Goal: Transaction & Acquisition: Purchase product/service

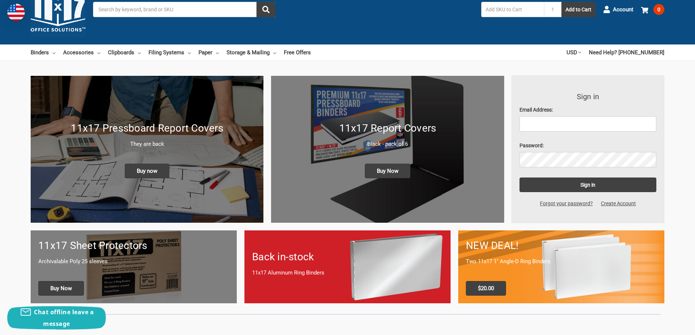
click at [436, 175] on div "11x17 Report Covers Black - pack of 6 Buy Now" at bounding box center [387, 149] width 233 height 73
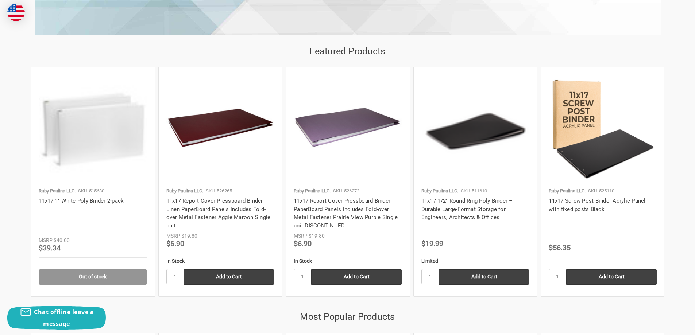
scroll to position [719, 0]
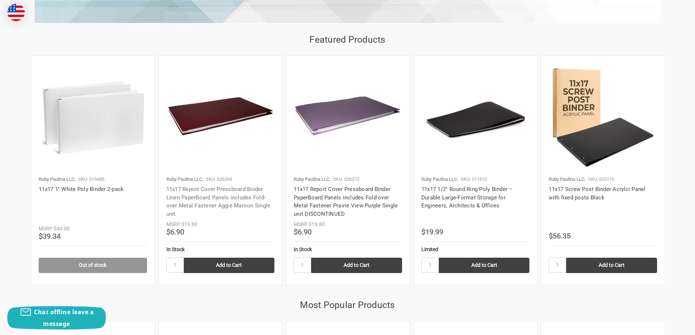
click at [239, 188] on link "11x17 Report Cover Pressboard Binder Linen PaperBoard Panels includes Fold-over…" at bounding box center [218, 201] width 104 height 31
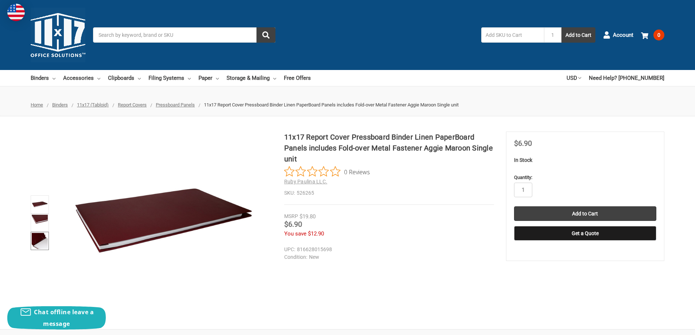
click at [42, 242] on img at bounding box center [40, 241] width 16 height 16
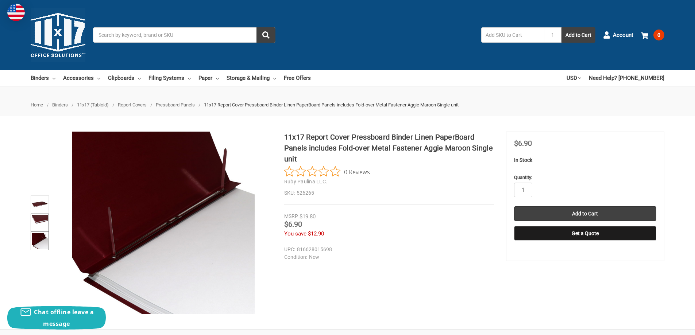
click at [38, 221] on img at bounding box center [40, 223] width 16 height 16
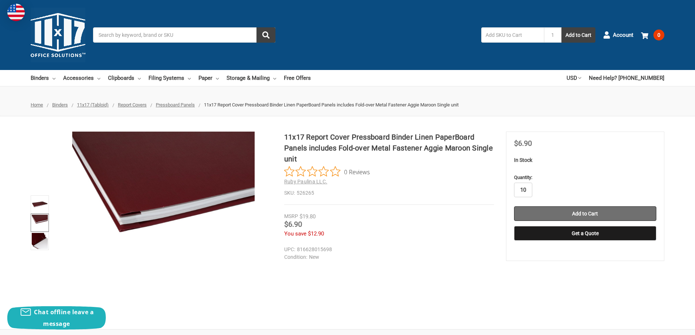
type input "10"
click at [594, 213] on input "Add to Cart" at bounding box center [585, 213] width 142 height 15
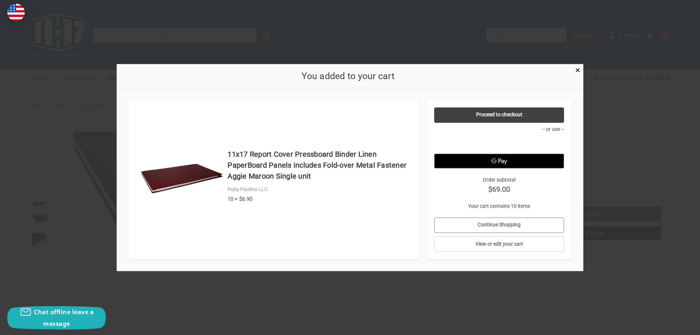
click at [510, 223] on link "Continue Shopping" at bounding box center [499, 224] width 130 height 15
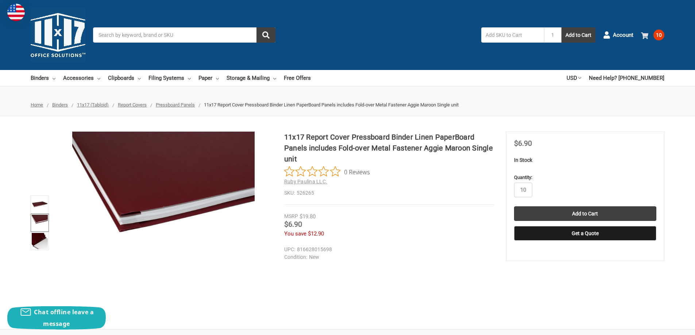
click at [646, 34] on use at bounding box center [644, 35] width 7 height 7
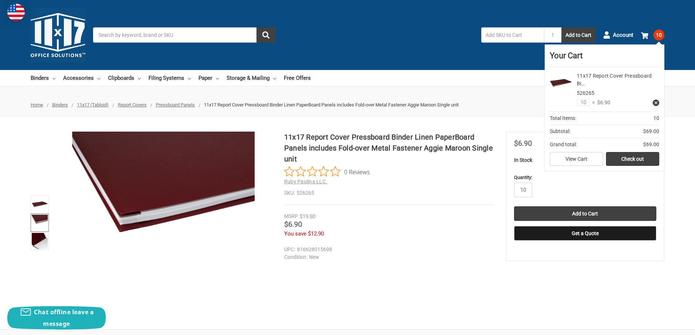
click at [407, 249] on dd "816628015698" at bounding box center [387, 250] width 206 height 8
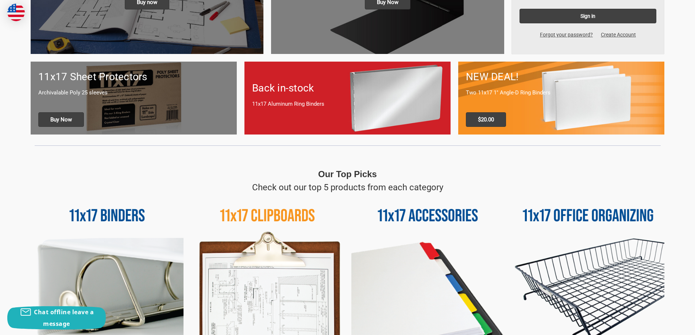
scroll to position [219, 0]
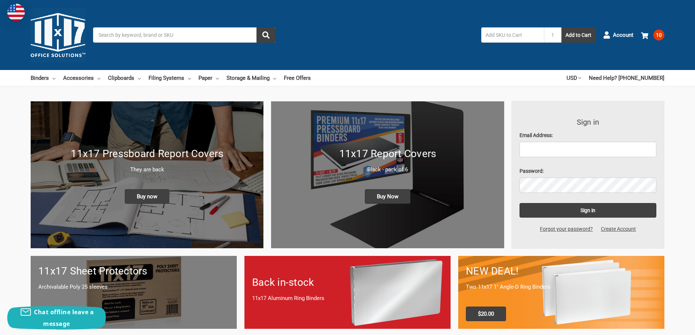
click at [115, 35] on input "Search" at bounding box center [184, 34] width 182 height 15
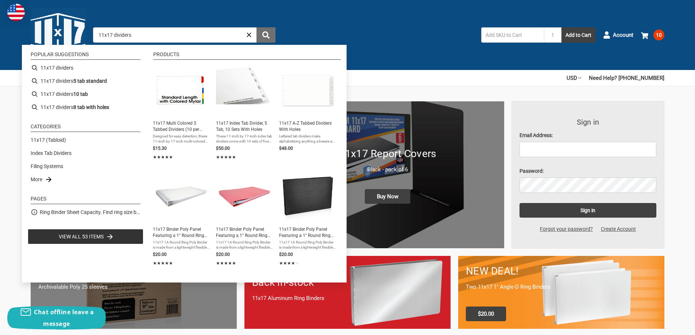
type input "11x17 dividers"
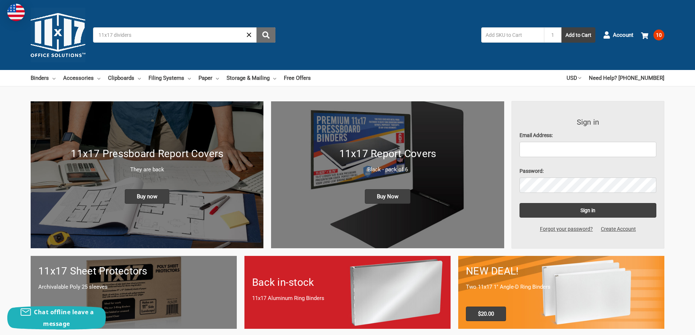
click at [266, 31] on button "submit" at bounding box center [265, 34] width 19 height 15
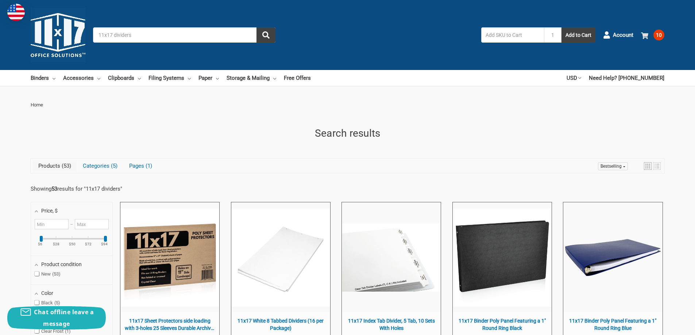
click at [643, 31] on link "10" at bounding box center [652, 35] width 23 height 19
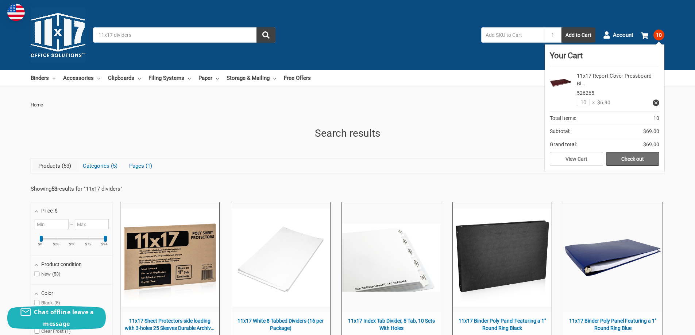
click at [628, 157] on link "Check out" at bounding box center [632, 159] width 53 height 14
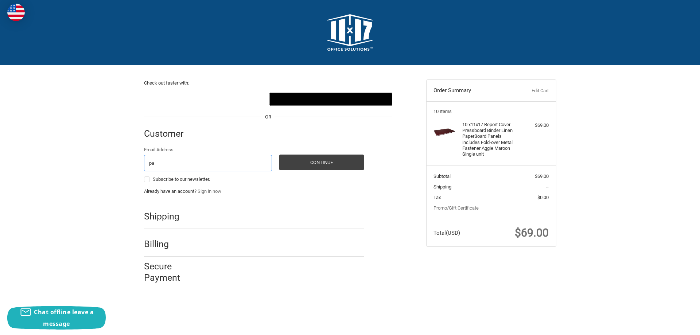
type input "[EMAIL_ADDRESS][DOMAIN_NAME]"
click at [320, 159] on button "Continue" at bounding box center [321, 163] width 85 height 16
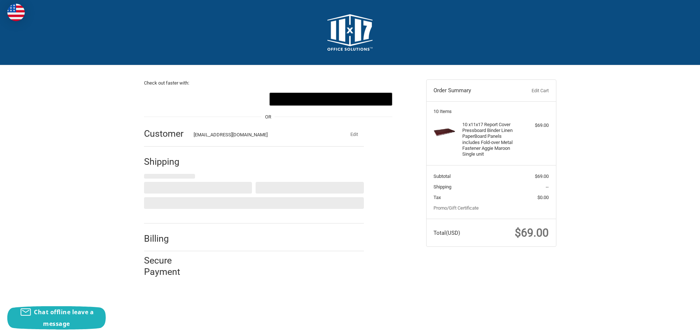
select select "US"
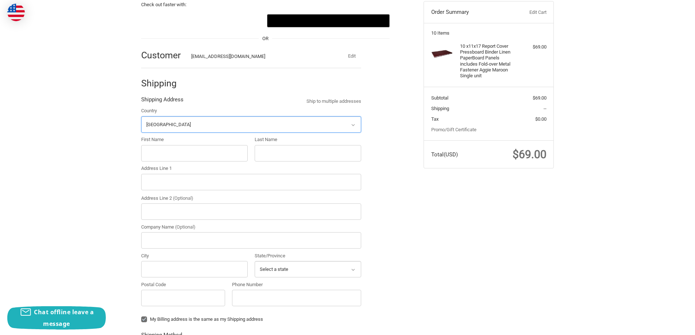
scroll to position [80, 0]
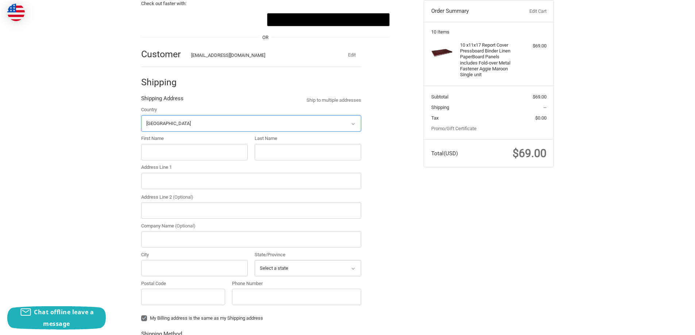
click at [172, 120] on select "Select a country [GEOGRAPHIC_DATA] [GEOGRAPHIC_DATA] [GEOGRAPHIC_DATA] [GEOGRAP…" at bounding box center [251, 123] width 220 height 16
click at [114, 128] on div "Check out faster with: @import url(//[DOMAIN_NAME][URL]) •••••• OR Customer [EM…" at bounding box center [347, 251] width 695 height 531
click at [152, 143] on div "First Name" at bounding box center [194, 147] width 107 height 25
click at [156, 156] on input "First Name" at bounding box center [194, 152] width 107 height 16
type input "[PERSON_NAME]"
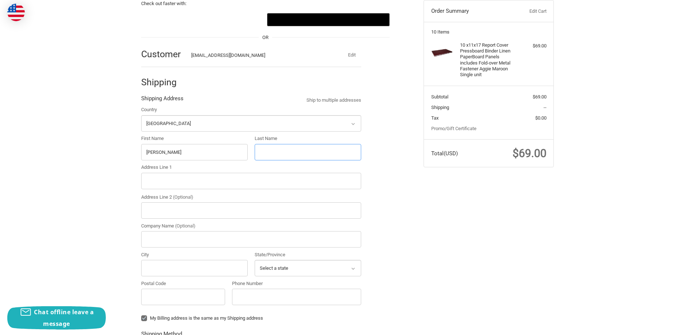
type input "Quin"
type input "322 [PERSON_NAME]"
type input "HARAHAN"
select select "LA"
type input "70123-3904"
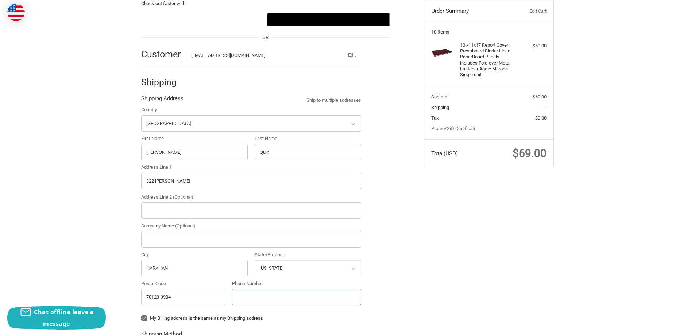
type input "5044000445"
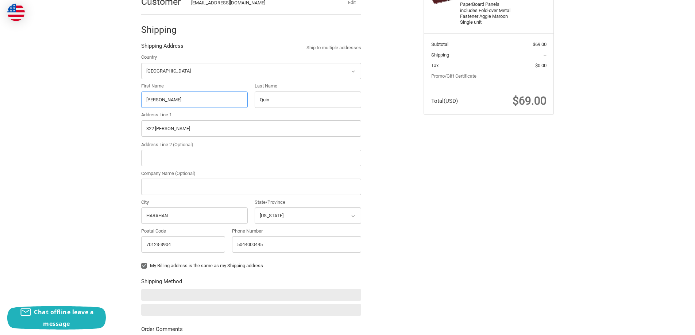
scroll to position [255, 0]
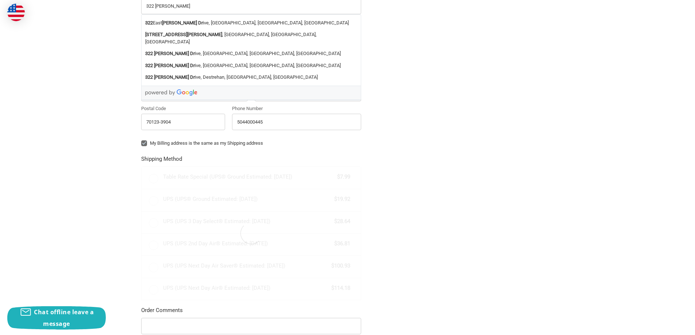
radio input "true"
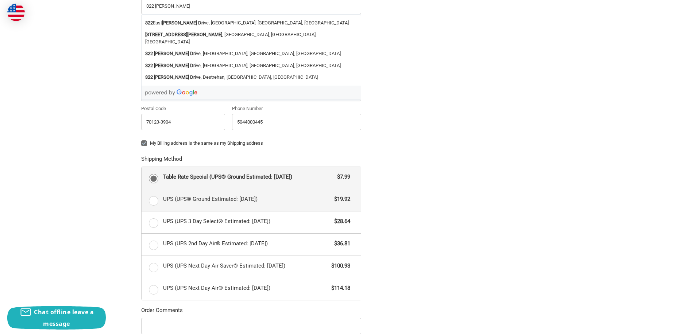
click at [152, 200] on label "UPS (UPS® Ground Estimated: [DATE]) $19.92" at bounding box center [251, 200] width 219 height 22
click at [142, 190] on input "UPS (UPS® Ground Estimated: [DATE]) $19.92" at bounding box center [142, 189] width 0 height 0
radio input "true"
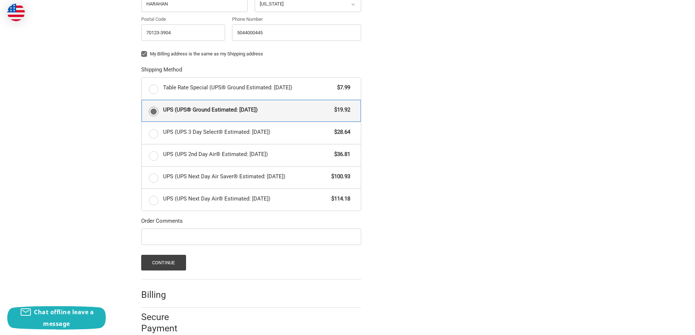
scroll to position [358, 0]
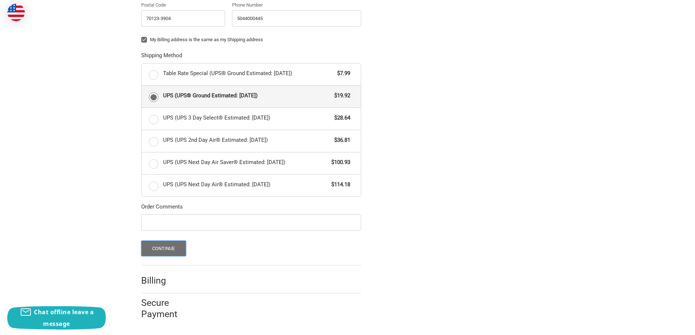
click at [162, 245] on button "Continue" at bounding box center [163, 249] width 45 height 16
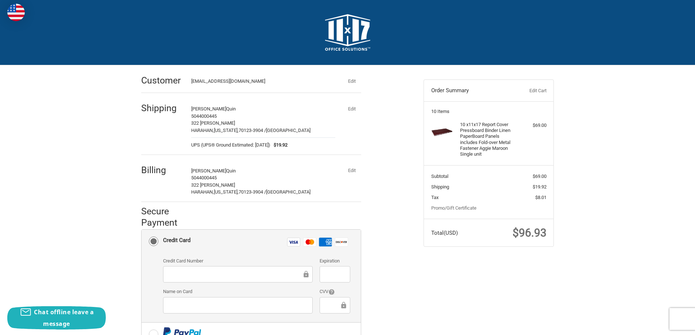
scroll to position [36, 0]
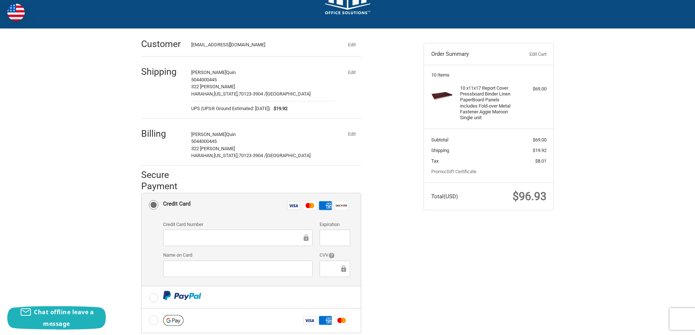
click at [238, 230] on div at bounding box center [238, 238] width 150 height 16
click at [242, 233] on div at bounding box center [238, 238] width 150 height 16
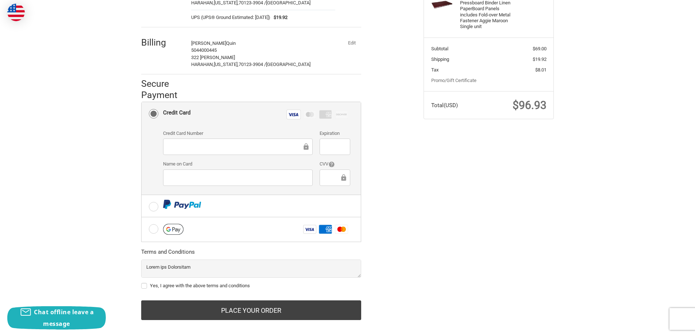
scroll to position [136, 0]
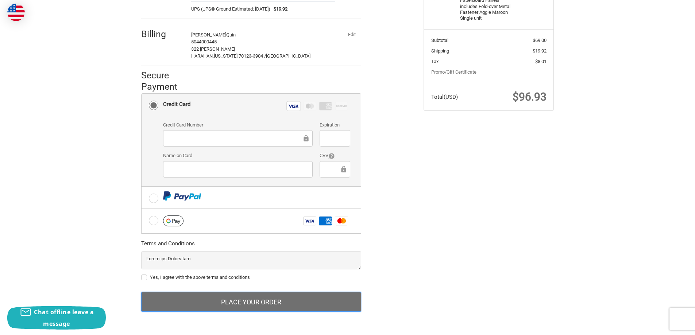
click at [248, 298] on button "Place Your Order" at bounding box center [251, 302] width 220 height 20
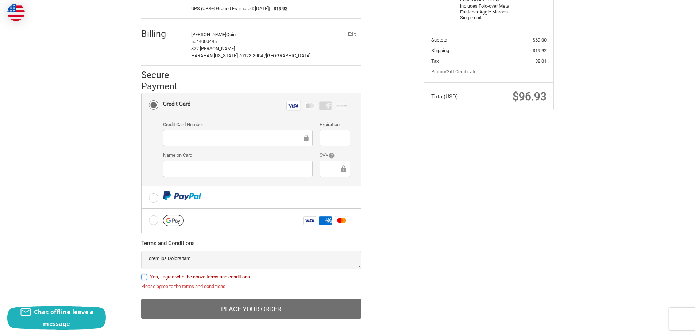
scroll to position [143, 0]
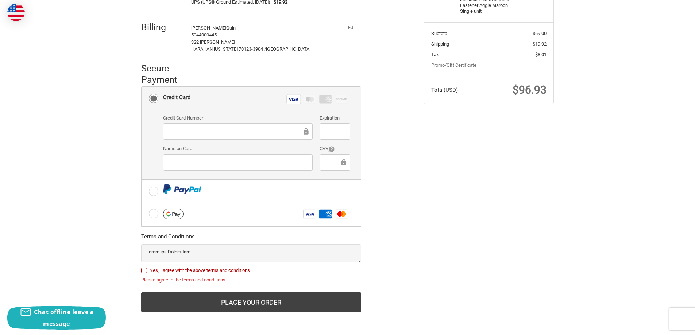
drag, startPoint x: 145, startPoint y: 269, endPoint x: 149, endPoint y: 273, distance: 5.2
click at [145, 270] on label "Yes, I agree with the above terms and conditions" at bounding box center [251, 271] width 220 height 6
click at [142, 267] on input "Yes, I agree with the above terms and conditions" at bounding box center [141, 267] width 0 height 0
checkbox input "true"
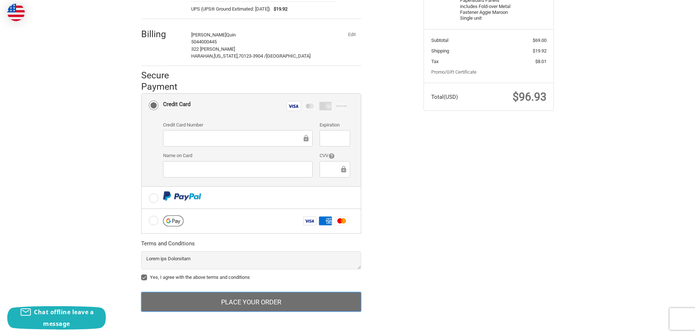
click at [244, 301] on button "Place Your Order" at bounding box center [251, 302] width 220 height 20
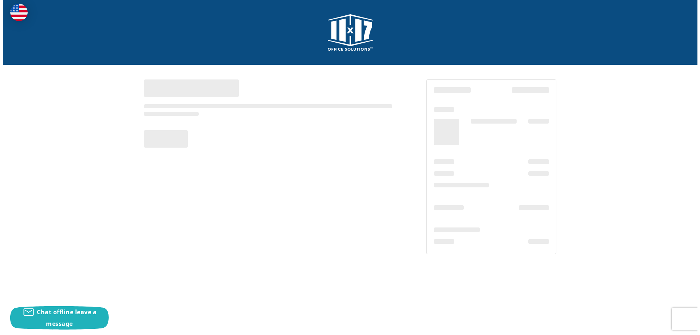
scroll to position [0, 0]
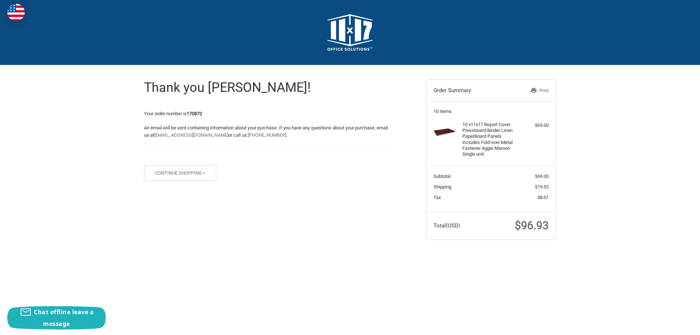
click at [248, 257] on body "Checkout Thank you [PERSON_NAME]! Your order number is 170872 An email will be …" at bounding box center [350, 130] width 700 height 261
